Goal: Task Accomplishment & Management: Manage account settings

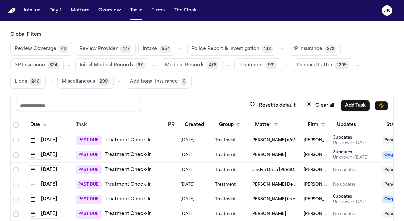
scroll to position [54, 0]
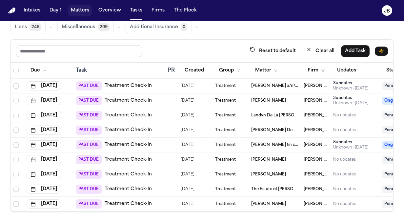
click at [83, 10] on button "Matters" at bounding box center [80, 11] width 24 height 12
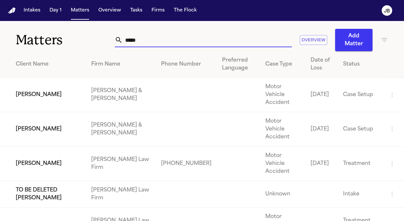
drag, startPoint x: 120, startPoint y: 39, endPoint x: 109, endPoint y: 41, distance: 11.6
click at [109, 41] on div "Matters ***** Overview Add Matter" at bounding box center [202, 36] width 404 height 30
type input "*"
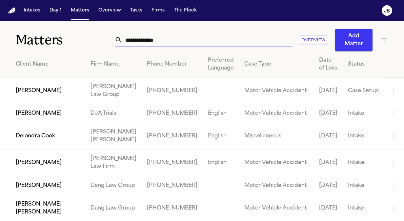
paste input "**********"
type input "**********"
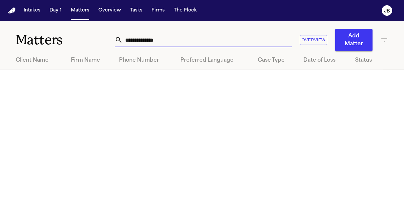
drag, startPoint x: 173, startPoint y: 39, endPoint x: 47, endPoint y: 32, distance: 126.1
click at [47, 32] on div "**********" at bounding box center [202, 36] width 404 height 30
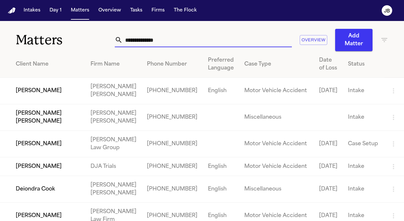
click at [124, 38] on input "text" at bounding box center [207, 40] width 169 height 14
type input "*"
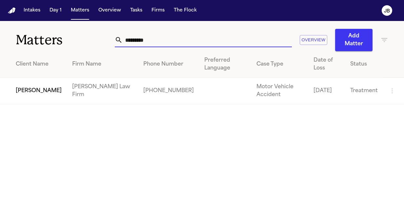
type input "*********"
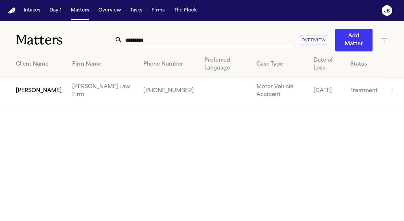
click at [24, 86] on td "[PERSON_NAME]" at bounding box center [33, 91] width 67 height 27
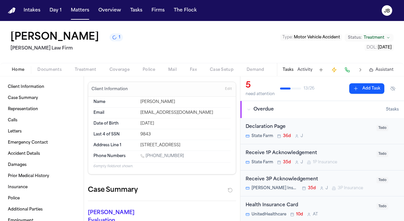
click at [306, 65] on div "Tasks Activity Assistant" at bounding box center [338, 69] width 122 height 13
click at [303, 70] on button "Activity" at bounding box center [304, 69] width 15 height 5
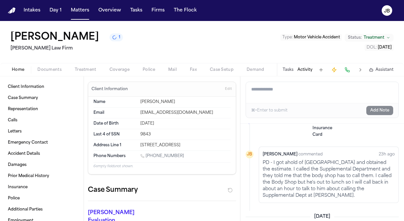
scroll to position [36, 0]
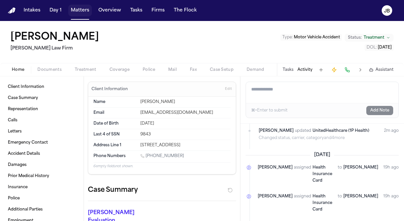
click at [89, 8] on button "Matters" at bounding box center [80, 11] width 24 height 12
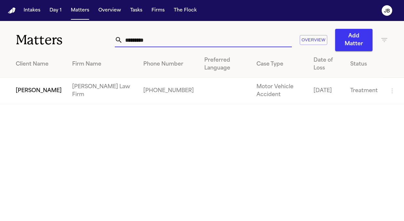
drag, startPoint x: 98, startPoint y: 36, endPoint x: 66, endPoint y: 38, distance: 32.2
click at [66, 38] on div "Matters ********* Overview Add Matter" at bounding box center [202, 36] width 404 height 30
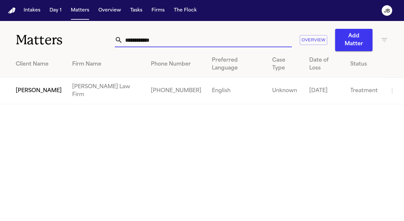
type input "**********"
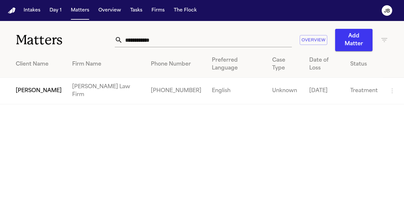
click at [33, 78] on td "[PERSON_NAME]" at bounding box center [33, 91] width 67 height 27
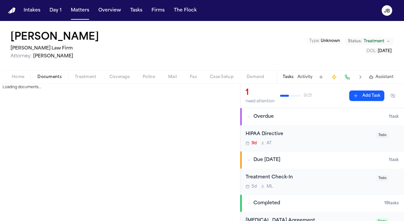
click at [56, 73] on button "Documents" at bounding box center [49, 77] width 37 height 8
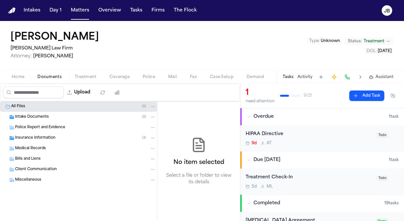
click at [116, 78] on span "Coverage" at bounding box center [120, 76] width 20 height 5
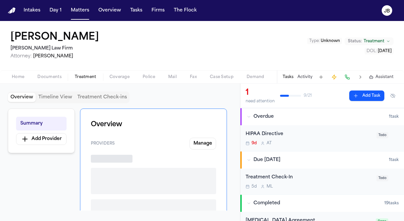
click at [77, 73] on button "Treatment" at bounding box center [85, 77] width 35 height 8
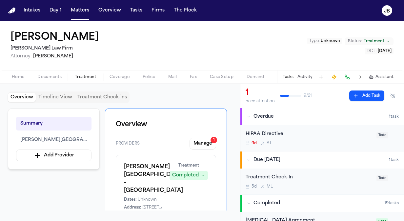
click at [25, 72] on div "Home Documents Treatment Coverage Police Mail Fax Case Setup Demand Workspaces …" at bounding box center [202, 76] width 404 height 13
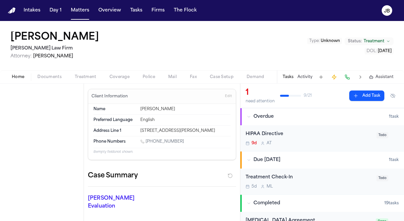
click at [14, 79] on span "Home" at bounding box center [18, 76] width 12 height 5
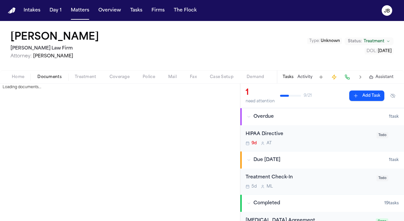
click at [51, 79] on span "Documents" at bounding box center [49, 76] width 24 height 5
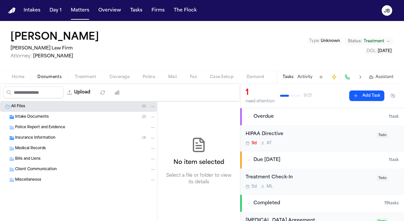
click at [45, 119] on span "Intake Documents" at bounding box center [32, 117] width 34 height 6
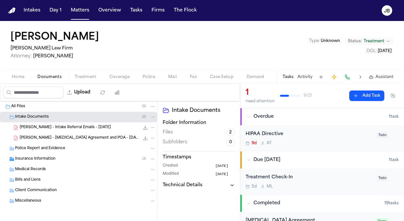
click at [78, 136] on span "[PERSON_NAME] - [MEDICAL_DATA] Agreement and POA - [DATE]" at bounding box center [80, 138] width 120 height 6
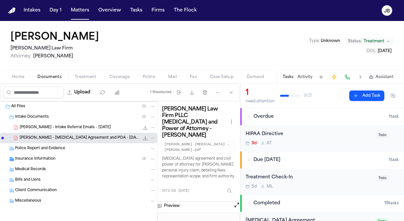
click at [235, 202] on button "Open preview" at bounding box center [237, 205] width 7 height 7
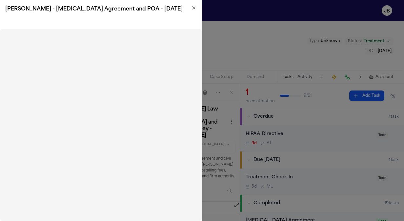
click at [194, 8] on icon "button" at bounding box center [194, 8] width 3 height 3
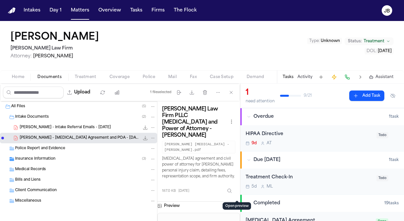
click at [15, 77] on span "Home" at bounding box center [18, 76] width 12 height 5
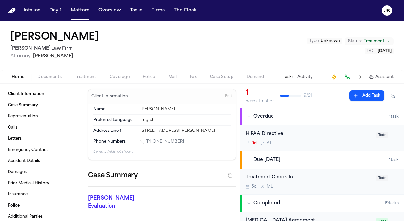
click at [124, 40] on div "[PERSON_NAME] [PERSON_NAME] Law Firm Attorney: [PERSON_NAME] Type : Unknown Sta…" at bounding box center [202, 45] width 404 height 49
click at [61, 35] on h1 "[PERSON_NAME]" at bounding box center [54, 37] width 89 height 12
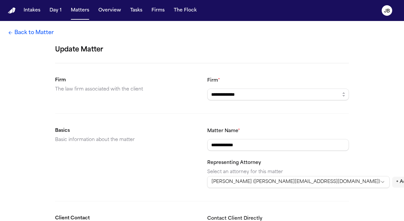
click at [11, 31] on icon at bounding box center [10, 32] width 5 height 5
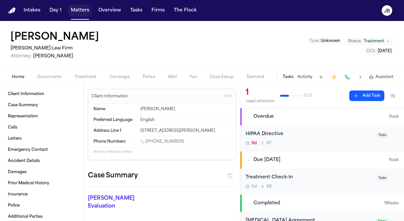
click at [79, 7] on button "Matters" at bounding box center [80, 11] width 24 height 12
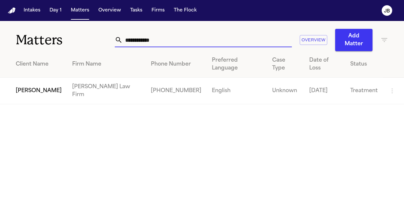
drag, startPoint x: 163, startPoint y: 38, endPoint x: 42, endPoint y: 38, distance: 120.7
click at [42, 38] on div "**********" at bounding box center [202, 36] width 404 height 30
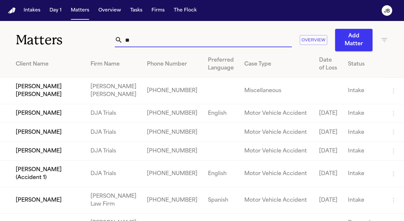
type input "*"
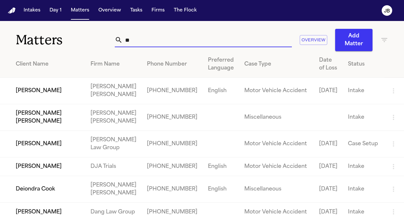
type input "*"
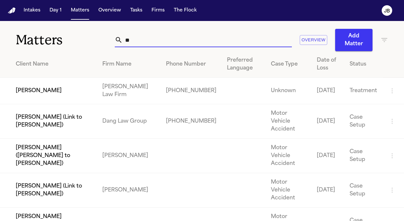
type input "*"
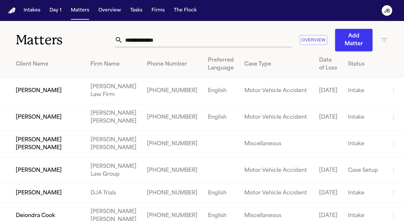
click at [138, 39] on input "text" at bounding box center [207, 40] width 169 height 14
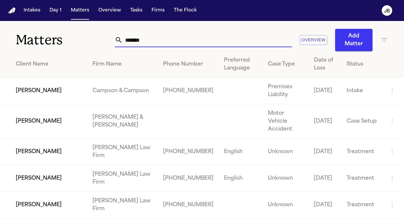
type input "*******"
click at [48, 173] on td "[PERSON_NAME]" at bounding box center [43, 178] width 87 height 27
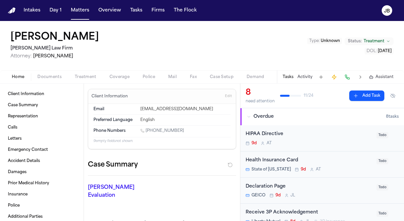
click at [83, 79] on span "Treatment" at bounding box center [86, 76] width 22 height 5
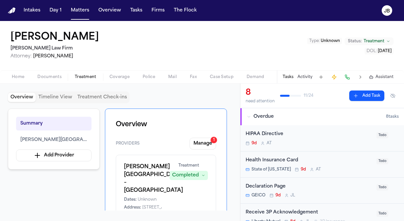
click at [54, 72] on div "Home Documents Treatment Coverage Police Mail Fax Case Setup Demand Workspaces …" at bounding box center [202, 76] width 404 height 13
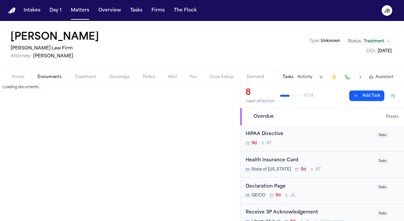
click at [54, 73] on button "Documents" at bounding box center [49, 77] width 37 height 8
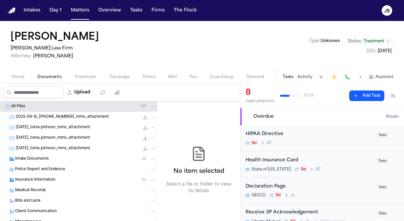
click at [49, 203] on div "Bills and Liens" at bounding box center [78, 201] width 157 height 10
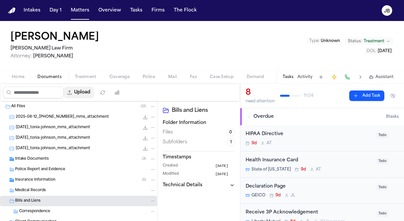
click at [92, 89] on button "Upload" at bounding box center [79, 93] width 31 height 12
select select "**********"
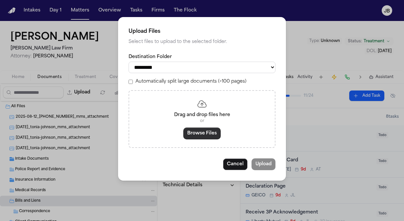
click at [200, 135] on button "Browse Files" at bounding box center [201, 134] width 37 height 12
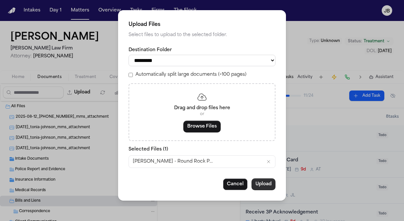
click at [259, 184] on button "Upload" at bounding box center [264, 184] width 24 height 12
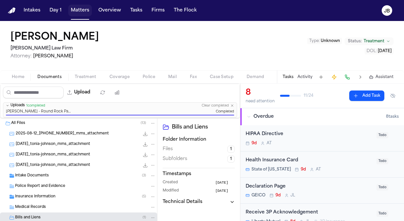
click at [81, 7] on button "Matters" at bounding box center [80, 11] width 24 height 12
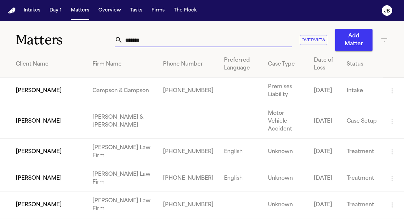
drag, startPoint x: 159, startPoint y: 39, endPoint x: 66, endPoint y: 37, distance: 93.5
click at [66, 37] on div "Matters ******* Overview Add Matter" at bounding box center [202, 36] width 404 height 30
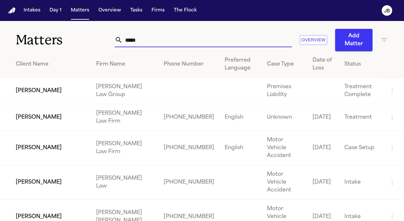
type input "*****"
click at [47, 115] on td "[PERSON_NAME]" at bounding box center [45, 117] width 91 height 27
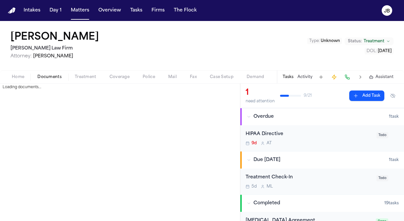
click at [43, 78] on span "Documents" at bounding box center [49, 76] width 24 height 5
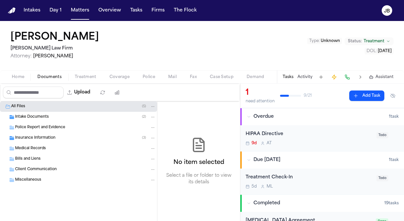
click at [38, 156] on span "Bills and Liens" at bounding box center [28, 159] width 26 height 6
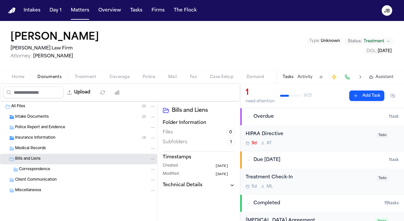
click at [44, 171] on span "Correspondence" at bounding box center [34, 170] width 31 height 6
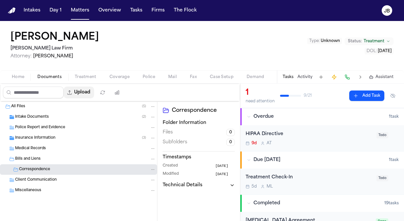
click at [94, 98] on button "Upload" at bounding box center [79, 93] width 31 height 12
select select "**********"
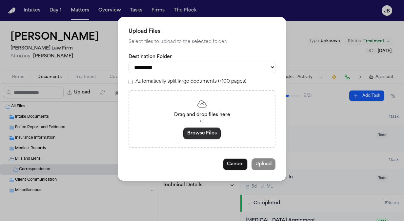
click at [199, 132] on button "Browse Files" at bounding box center [201, 134] width 37 height 12
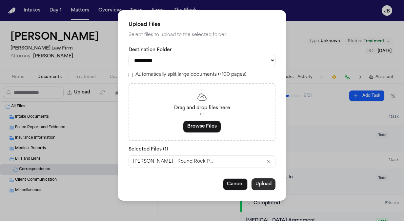
click at [268, 184] on button "Upload" at bounding box center [264, 184] width 24 height 12
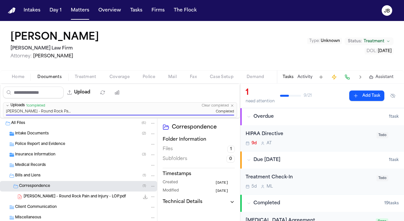
click at [92, 194] on span "[PERSON_NAME] - Round Rock Pain and Injury - LOP.pdf" at bounding box center [75, 197] width 102 height 6
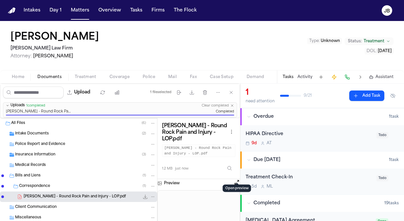
click at [234, 179] on button "Open preview" at bounding box center [237, 182] width 7 height 7
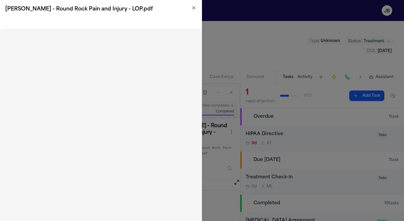
click at [193, 7] on icon "button" at bounding box center [193, 7] width 5 height 5
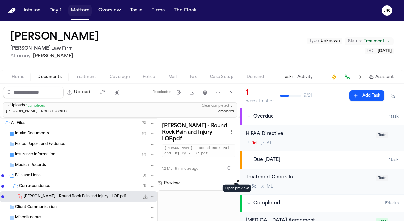
click at [75, 12] on button "Matters" at bounding box center [80, 11] width 24 height 12
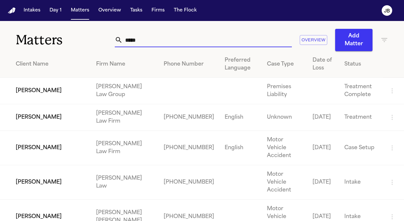
drag, startPoint x: 139, startPoint y: 39, endPoint x: 99, endPoint y: 28, distance: 41.0
click at [99, 28] on div "Matters ***** Overview Add Matter" at bounding box center [202, 36] width 404 height 30
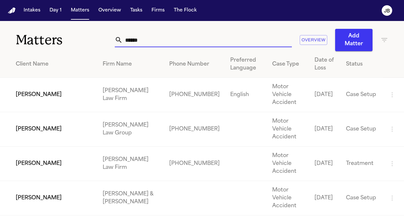
type input "******"
click at [44, 159] on td "[PERSON_NAME]" at bounding box center [48, 164] width 97 height 34
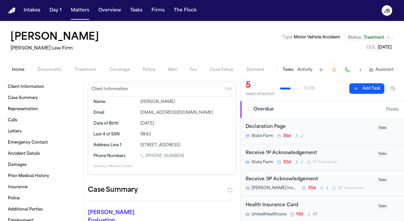
click at [122, 71] on span "Coverage" at bounding box center [120, 69] width 20 height 5
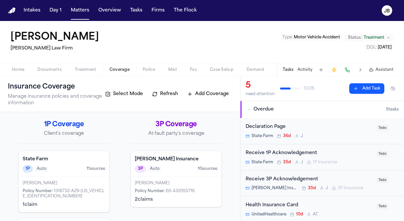
click at [173, 194] on div "[PERSON_NAME] Policy Number : 65-432055716 2 claim s" at bounding box center [176, 192] width 91 height 30
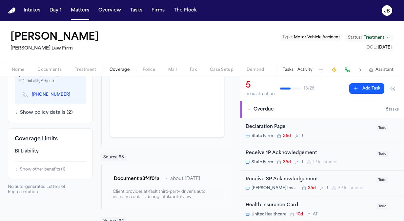
scroll to position [276, 0]
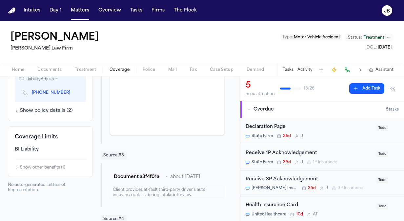
drag, startPoint x: 64, startPoint y: 100, endPoint x: 32, endPoint y: 95, distance: 32.4
click at [32, 95] on div "[PHONE_NUMBER]" at bounding box center [50, 93] width 63 height 14
drag, startPoint x: 32, startPoint y: 95, endPoint x: 61, endPoint y: 100, distance: 29.5
click at [61, 100] on div "[PHONE_NUMBER]" at bounding box center [50, 93] width 63 height 14
copy link "[PHONE_NUMBER]"
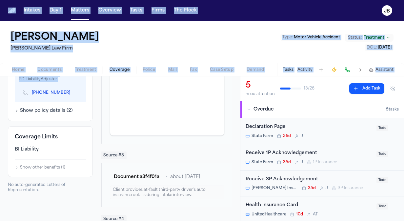
click at [0, 102] on html "Intakes Day 1 Matters Overview Tasks Firms The [PERSON_NAME] [PERSON_NAME] [PER…" at bounding box center [202, 110] width 404 height 221
click at [125, 51] on div "[PERSON_NAME] [PERSON_NAME] Law Firm Type : Motor Vehicle Accident Status: Trea…" at bounding box center [202, 42] width 404 height 42
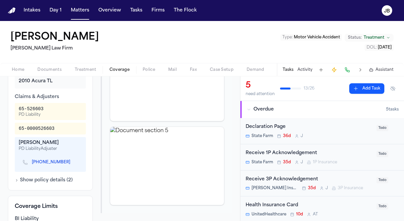
scroll to position [211, 0]
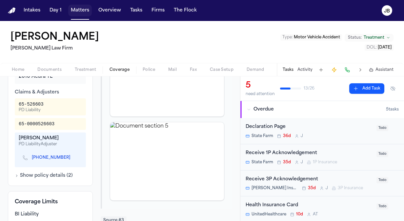
click at [85, 8] on button "Matters" at bounding box center [80, 11] width 24 height 12
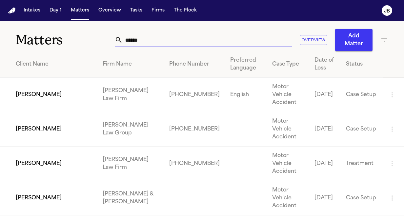
click at [56, 44] on div "Matters ****** Overview Add Matter" at bounding box center [202, 36] width 404 height 30
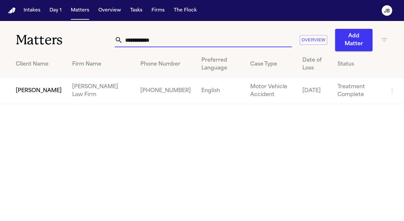
type input "**********"
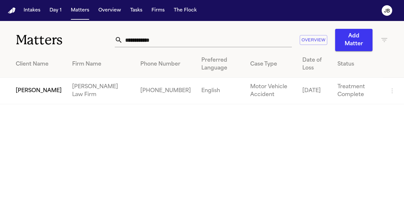
click at [27, 89] on td "[PERSON_NAME]" at bounding box center [33, 91] width 67 height 27
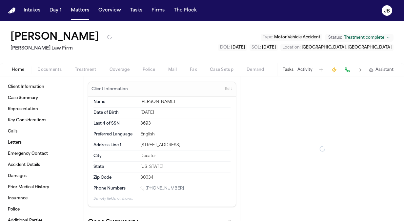
type textarea "*"
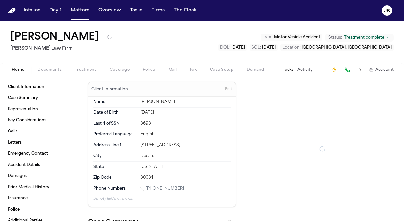
type textarea "*"
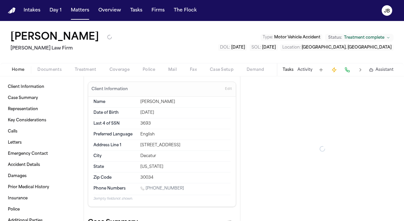
type textarea "*"
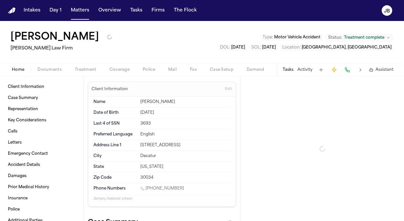
type textarea "*"
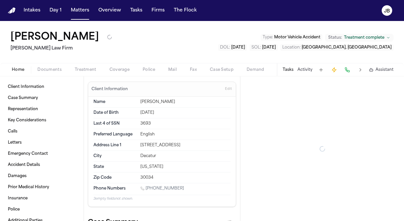
type textarea "*"
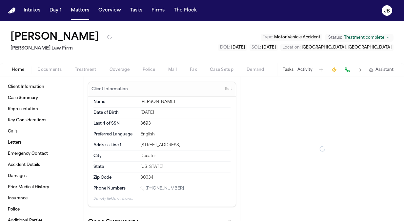
type textarea "*"
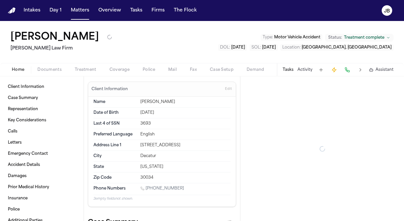
type textarea "*"
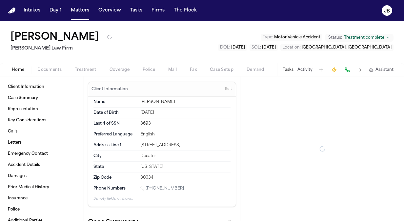
type textarea "*"
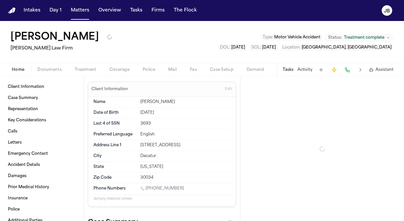
type textarea "*"
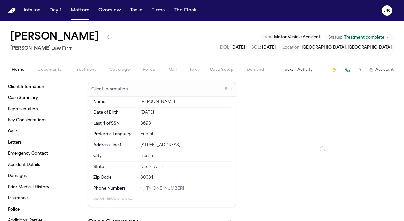
type textarea "*"
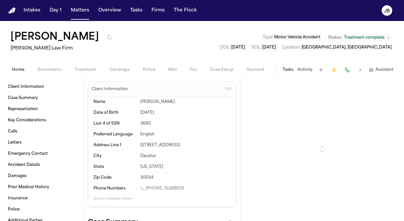
type textarea "*"
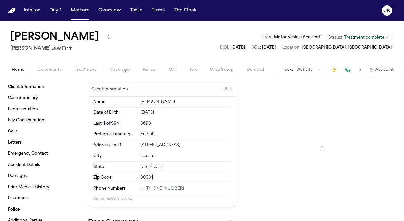
type textarea "*"
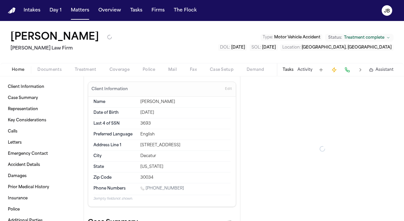
type textarea "*"
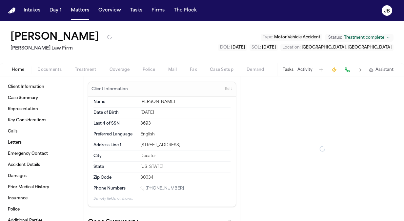
type textarea "*"
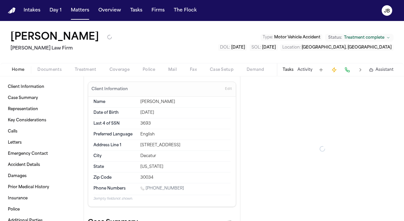
type textarea "*"
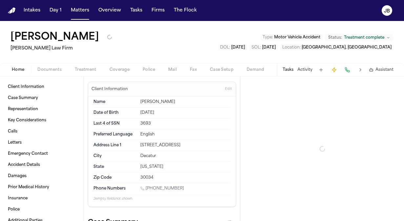
type textarea "*"
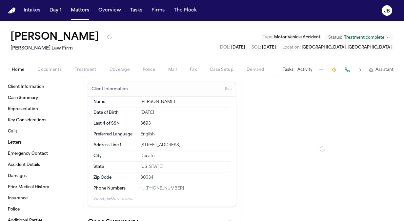
type textarea "*"
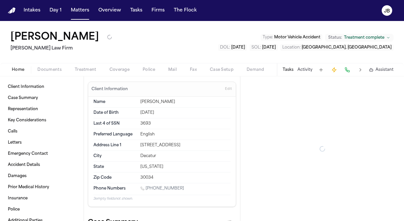
type textarea "*"
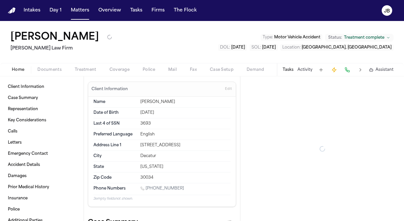
type textarea "*"
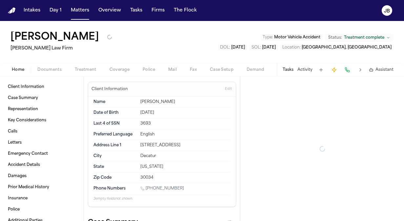
type textarea "*"
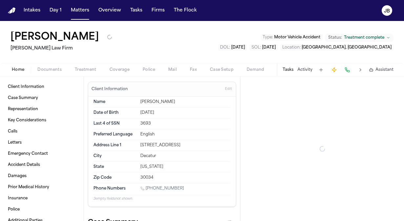
type textarea "*"
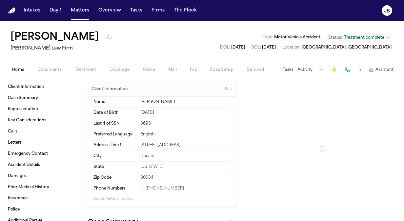
type textarea "*"
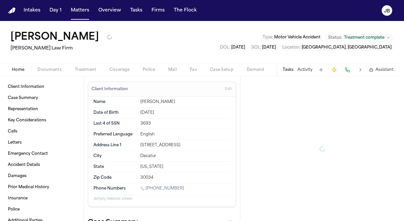
type textarea "*"
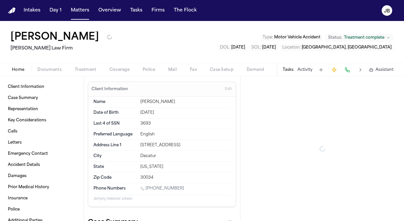
type textarea "*"
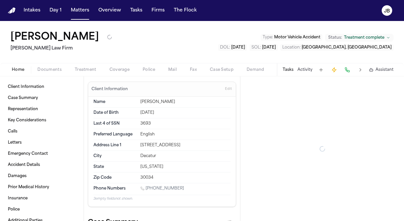
type textarea "*"
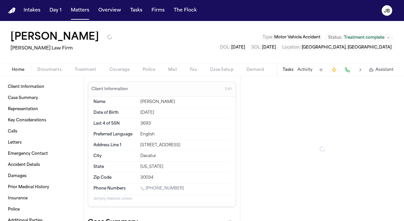
type textarea "*"
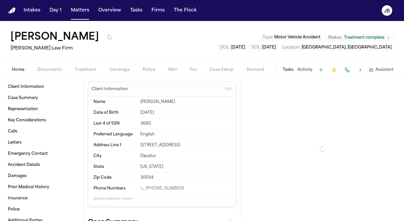
type textarea "*"
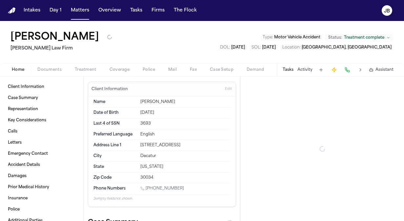
type textarea "*"
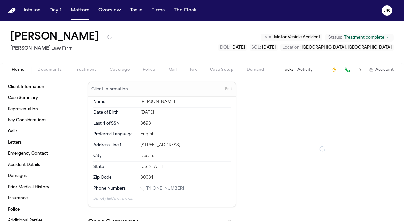
type textarea "*"
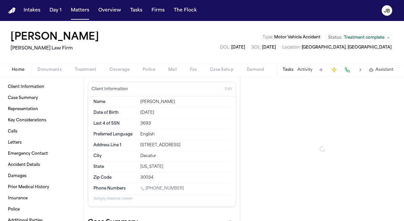
type textarea "*"
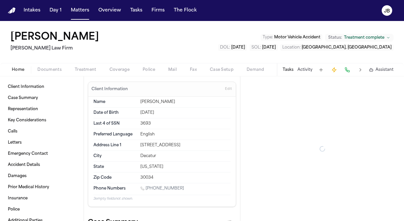
type textarea "*"
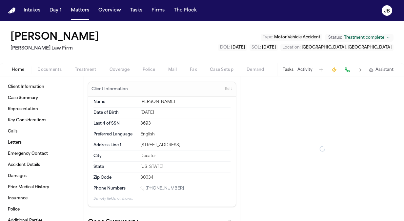
type textarea "*"
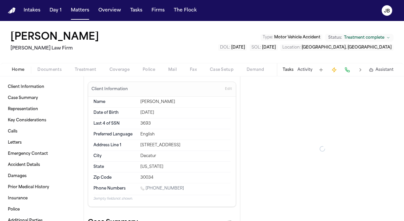
type textarea "*"
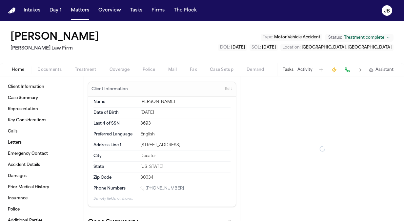
type textarea "*"
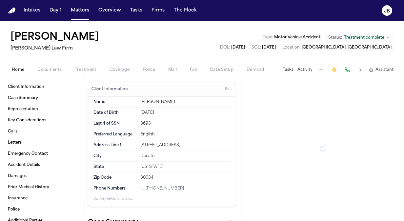
type textarea "*"
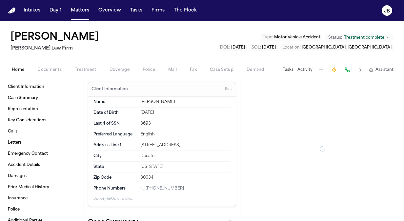
type textarea "*"
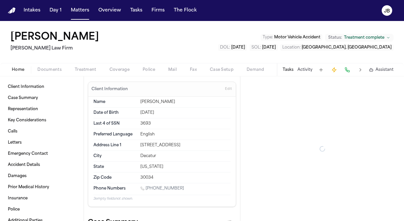
type textarea "*"
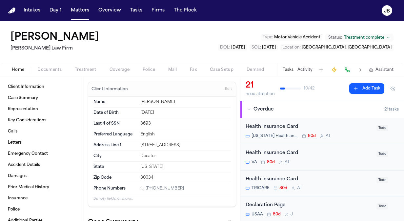
click at [305, 70] on button "Activity" at bounding box center [304, 69] width 15 height 5
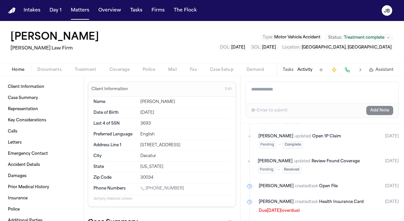
scroll to position [892, 0]
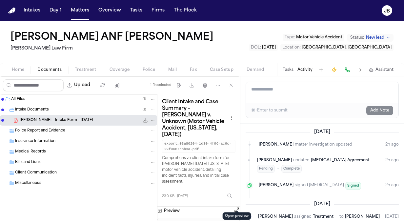
click at [112, 71] on span "Coverage" at bounding box center [120, 69] width 20 height 5
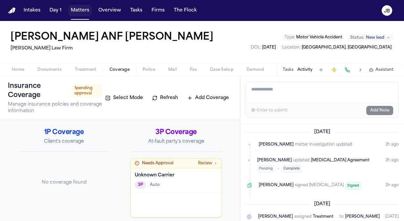
click at [77, 9] on button "Matters" at bounding box center [80, 11] width 24 height 12
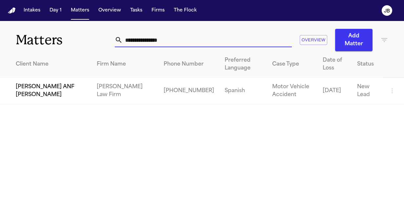
drag, startPoint x: 184, startPoint y: 42, endPoint x: 68, endPoint y: 26, distance: 117.2
click at [68, 26] on div "**********" at bounding box center [202, 36] width 404 height 30
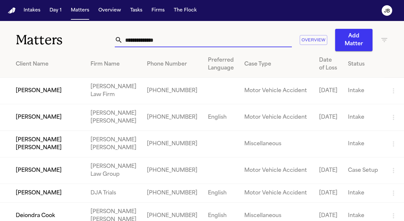
click at [131, 41] on input "text" at bounding box center [207, 40] width 169 height 14
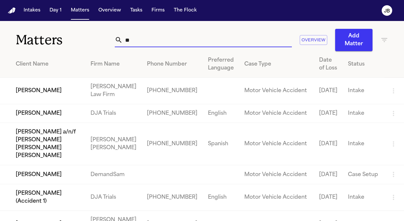
type input "*"
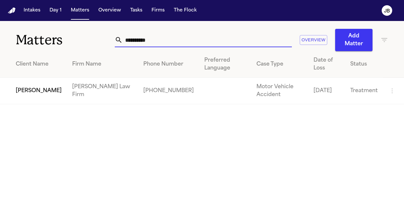
type input "**********"
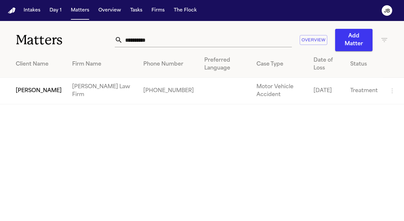
click at [24, 98] on td "[PERSON_NAME]" at bounding box center [33, 91] width 67 height 27
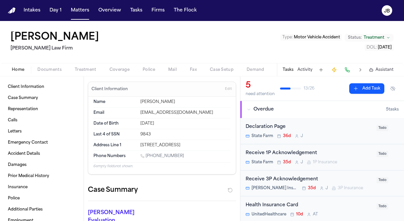
click at [302, 67] on button "Activity" at bounding box center [304, 69] width 15 height 5
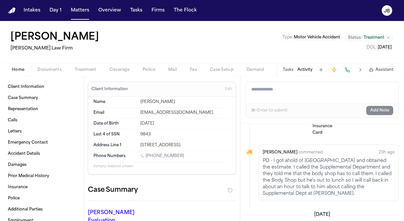
scroll to position [125, 0]
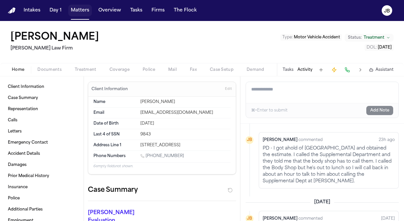
click at [75, 14] on button "Matters" at bounding box center [80, 11] width 24 height 12
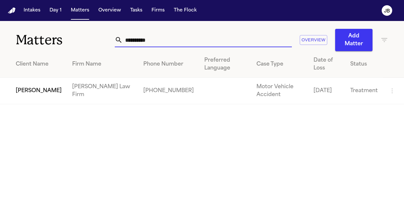
drag, startPoint x: 154, startPoint y: 41, endPoint x: 38, endPoint y: 42, distance: 116.1
click at [38, 42] on div "**********" at bounding box center [202, 36] width 404 height 30
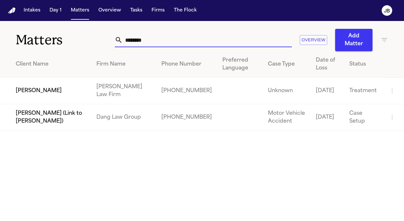
type input "*******"
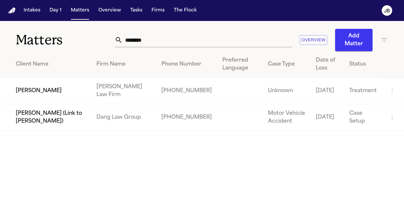
click at [44, 93] on td "[PERSON_NAME]" at bounding box center [45, 91] width 91 height 27
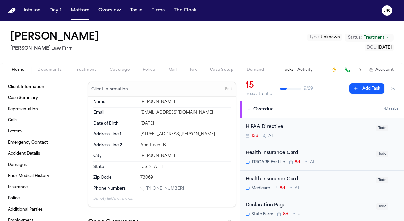
click at [49, 71] on span "Documents" at bounding box center [49, 69] width 24 height 5
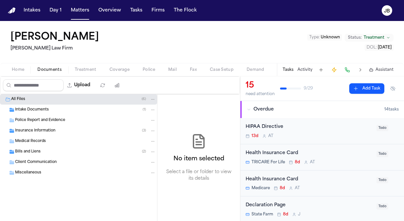
click at [31, 152] on span "Bills and Liens" at bounding box center [28, 152] width 26 height 6
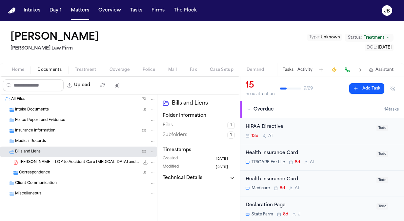
click at [49, 159] on div "L. Johnson - LOP to Accident Care Chiropractic and Rehab - 8.19.25 815.4 KB • P…" at bounding box center [88, 162] width 136 height 7
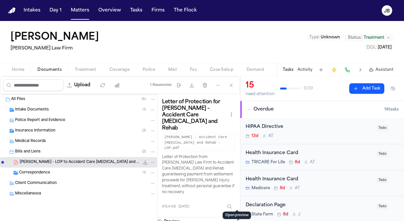
click at [236, 217] on button "Open preview" at bounding box center [237, 220] width 7 height 7
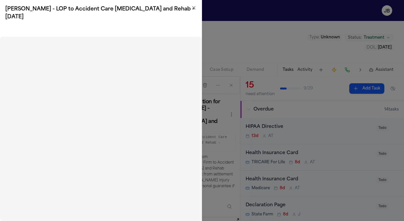
click at [194, 11] on h2 "L. Johnson - LOP to Accident Care Chiropractic and Rehab - 8.19.25" at bounding box center [100, 13] width 191 height 16
click at [194, 7] on icon "button" at bounding box center [194, 8] width 3 height 3
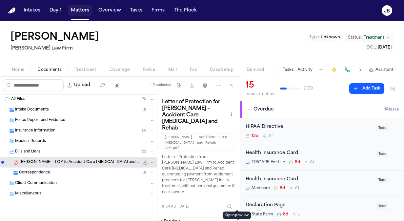
click at [82, 10] on button "Matters" at bounding box center [80, 11] width 24 height 12
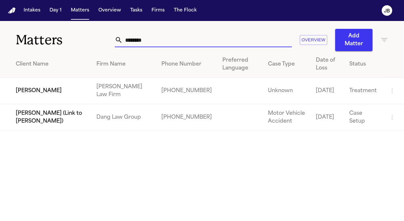
drag, startPoint x: 156, startPoint y: 40, endPoint x: 83, endPoint y: 40, distance: 73.8
click at [83, 40] on div "Matters ******* Overview Add Matter" at bounding box center [202, 36] width 404 height 30
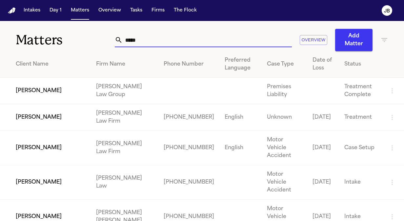
type input "*****"
click at [44, 112] on td "[PERSON_NAME]" at bounding box center [45, 117] width 91 height 27
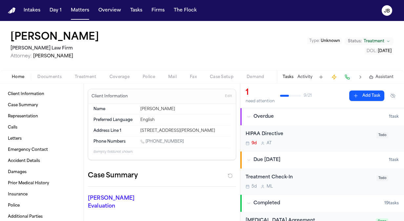
click at [49, 75] on span "Documents" at bounding box center [49, 76] width 24 height 5
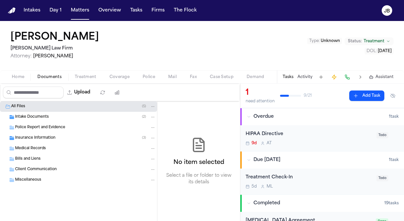
click at [44, 140] on span "Insurance Information" at bounding box center [35, 138] width 40 height 6
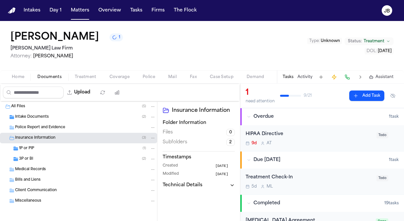
click at [117, 77] on span "Coverage" at bounding box center [120, 76] width 20 height 5
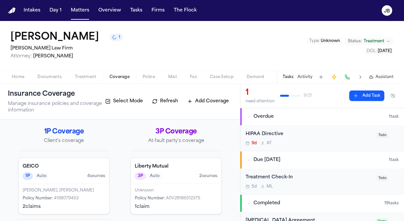
click at [88, 72] on div "Home Documents Treatment Coverage Police Mail Fax Case Setup Demand Workspaces …" at bounding box center [202, 76] width 404 height 13
click at [87, 73] on button "Treatment" at bounding box center [85, 77] width 35 height 8
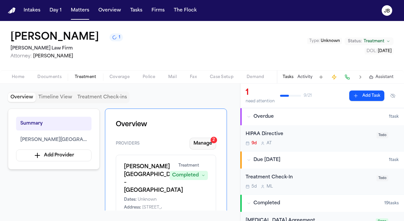
click at [200, 142] on button "Manage 2" at bounding box center [203, 144] width 27 height 12
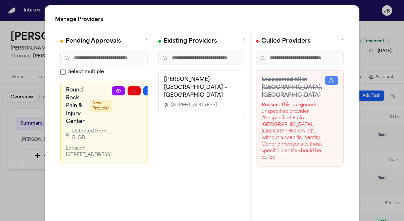
click at [116, 91] on icon at bounding box center [118, 90] width 4 height 3
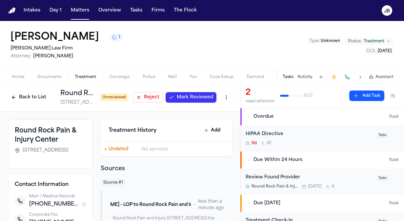
click at [186, 94] on button "Mark Reviewed" at bounding box center [191, 97] width 51 height 10
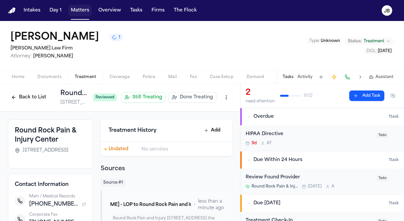
click at [87, 12] on button "Matters" at bounding box center [80, 11] width 24 height 12
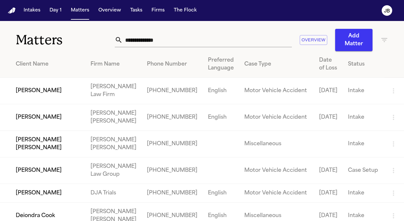
click at [156, 42] on input "text" at bounding box center [207, 40] width 169 height 14
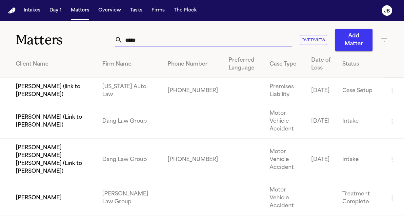
type input "*****"
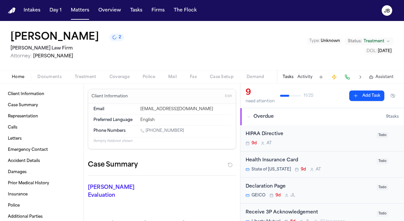
click at [89, 71] on div "Home Documents Treatment Coverage Police Mail Fax Case Setup Demand Workspaces …" at bounding box center [202, 76] width 404 height 13
click at [127, 72] on div "Home Documents Treatment Coverage Police Mail Fax Case Setup Demand Workspaces …" at bounding box center [202, 76] width 404 height 13
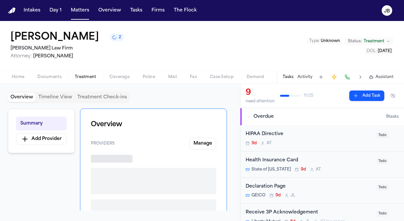
click at [80, 78] on span "Treatment" at bounding box center [86, 76] width 22 height 5
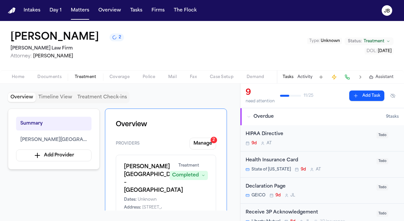
click at [207, 150] on div "Providers Manage 2 Baylor Scott & White Medical Center – Pflugerville Dates: Un…" at bounding box center [166, 199] width 100 height 122
click at [211, 143] on button "Manage 2" at bounding box center [203, 144] width 27 height 12
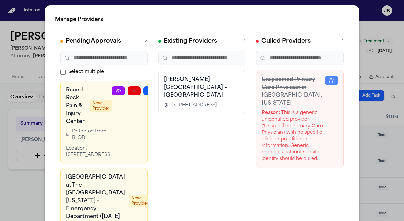
click at [116, 90] on icon at bounding box center [118, 90] width 5 height 5
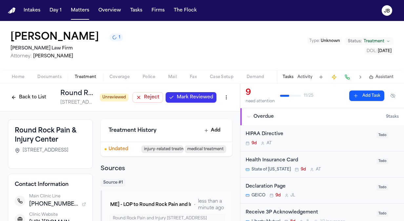
click at [192, 96] on span "Mark Reviewed" at bounding box center [195, 97] width 36 height 7
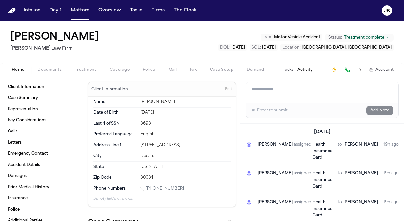
scroll to position [892, 0]
